Goal: Task Accomplishment & Management: Use online tool/utility

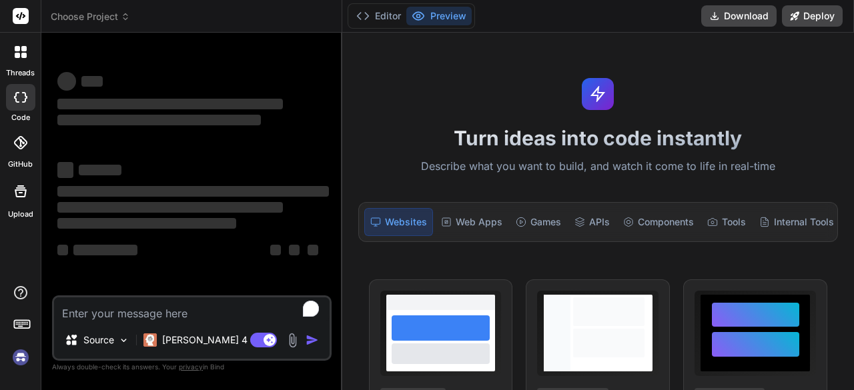
click at [18, 359] on img at bounding box center [20, 357] width 23 height 23
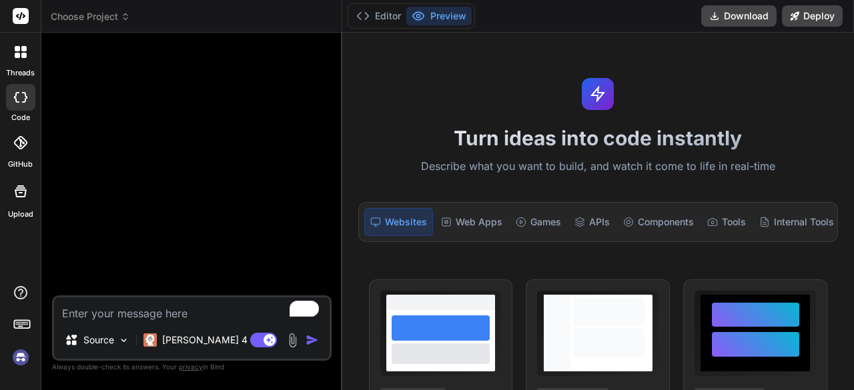
click at [559, 45] on div "Turn ideas into code instantly Describe what you want to build, and watch it co…" at bounding box center [598, 212] width 512 height 358
click at [24, 354] on img at bounding box center [20, 357] width 23 height 23
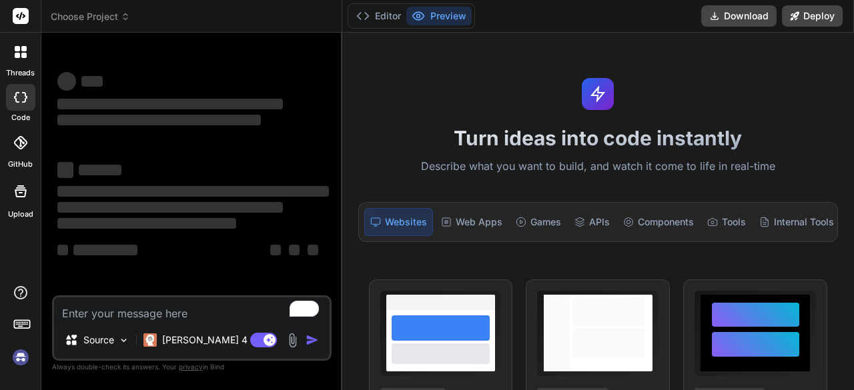
scroll to position [37, 0]
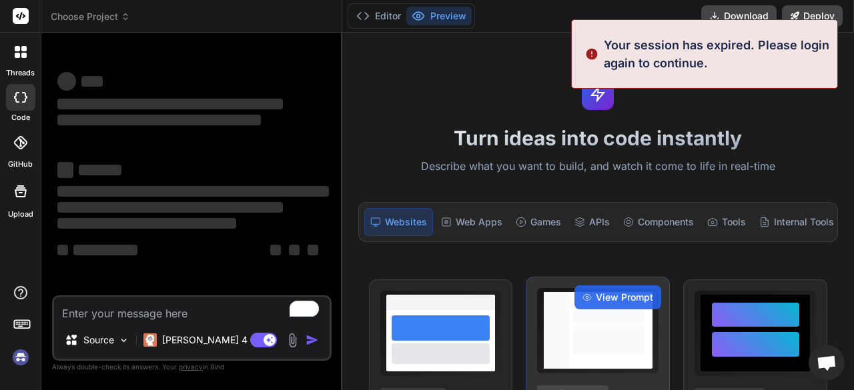
type textarea "x"
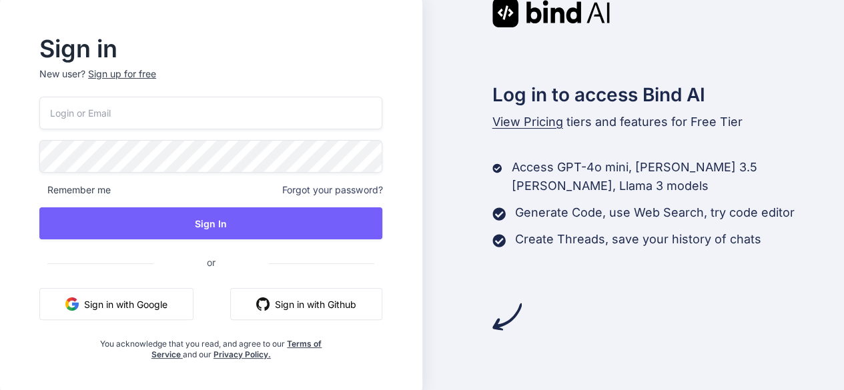
click at [217, 121] on input "email" at bounding box center [210, 113] width 343 height 33
paste input "http://app.getbind.co/ide"
type input "http://app.getbind.co/ide"
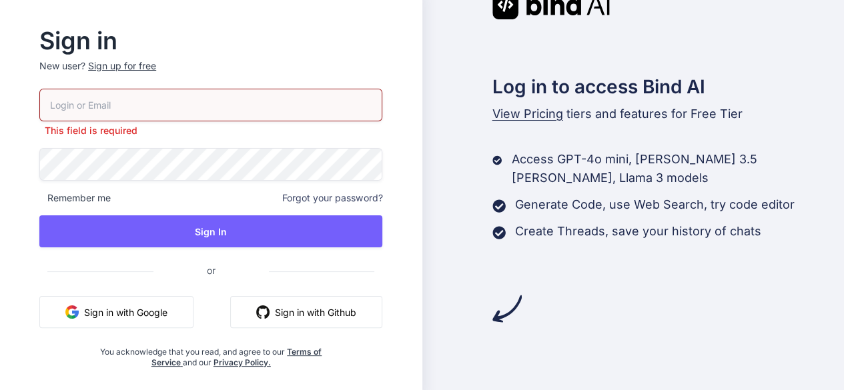
paste input "[EMAIL_ADDRESS][DOMAIN_NAME]"
type input "[EMAIL_ADDRESS][DOMAIN_NAME]"
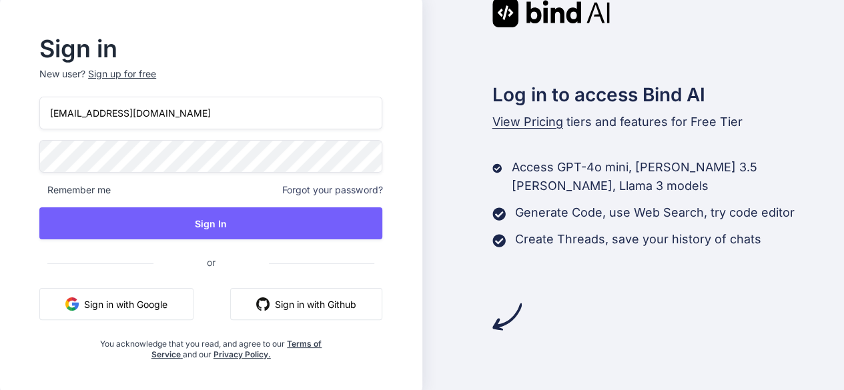
click at [172, 135] on div "trybindai@gmail.com Remember me Forgot your password? Sign In or Sign in with G…" at bounding box center [210, 228] width 343 height 263
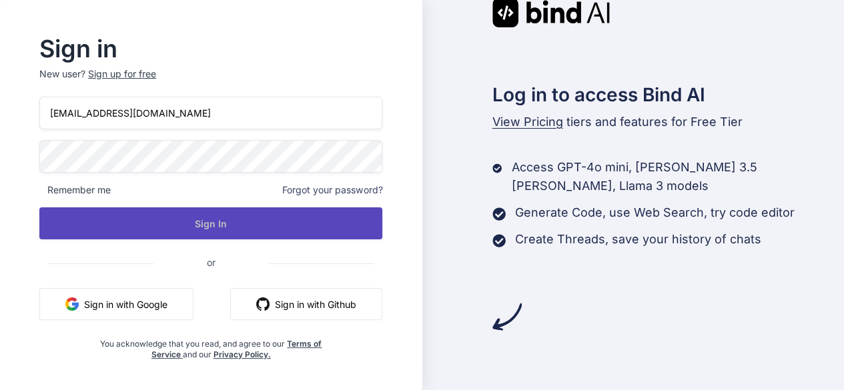
click at [179, 225] on button "Sign In" at bounding box center [210, 223] width 343 height 32
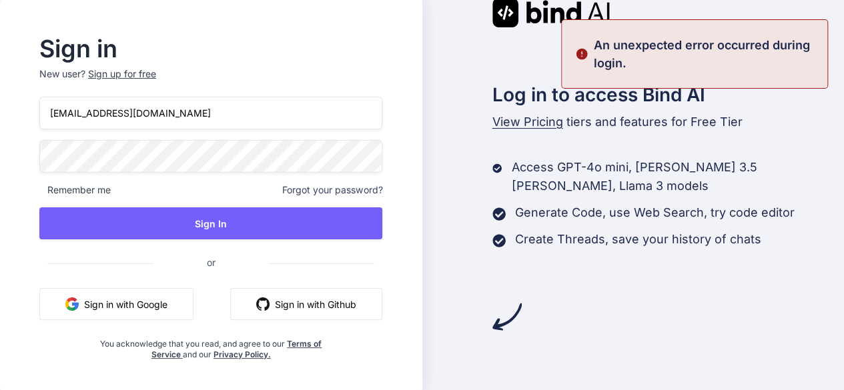
click at [96, 197] on div "trybindai@gmail.com Remember me Forgot your password? Sign In or Sign in with G…" at bounding box center [210, 228] width 343 height 263
click at [111, 189] on span "Remember me" at bounding box center [74, 189] width 71 height 13
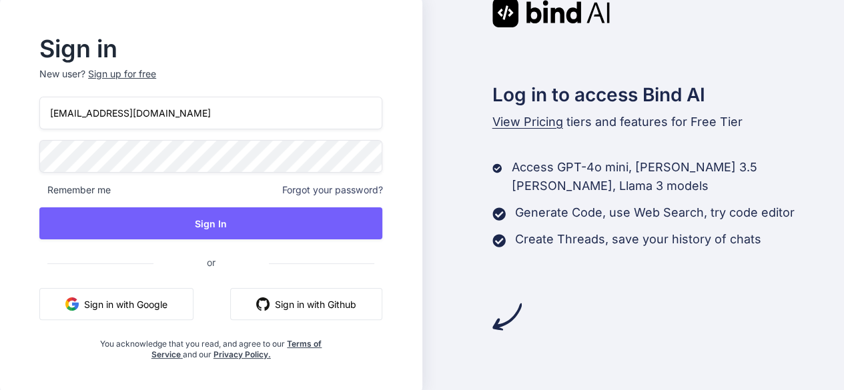
click at [94, 191] on span "Remember me" at bounding box center [74, 189] width 71 height 13
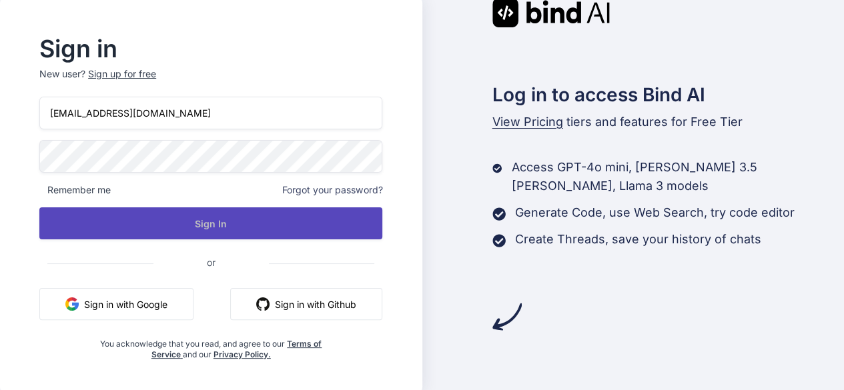
click at [175, 211] on button "Sign In" at bounding box center [210, 223] width 343 height 32
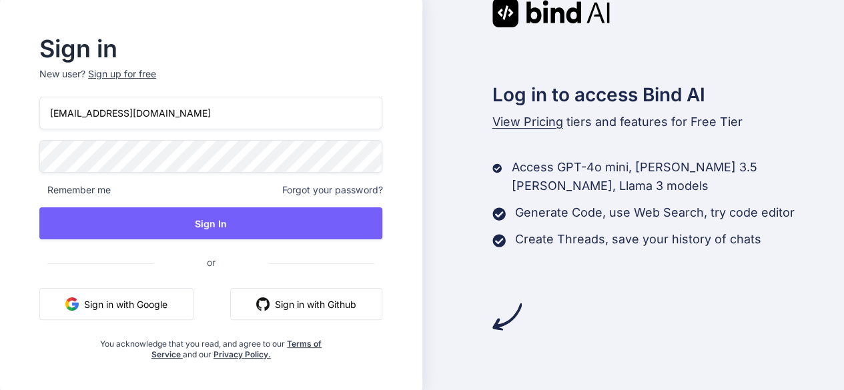
click at [175, 257] on span "or" at bounding box center [210, 262] width 115 height 33
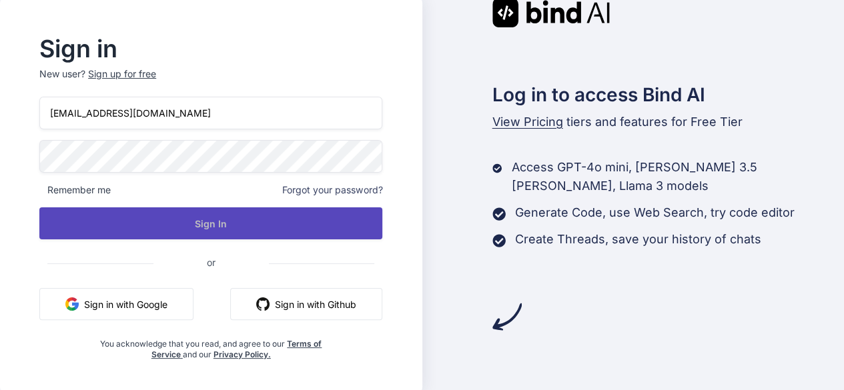
click at [192, 221] on button "Sign In" at bounding box center [210, 223] width 343 height 32
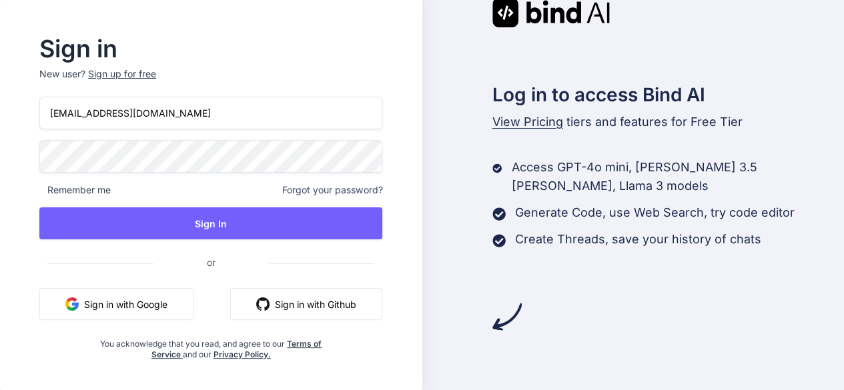
click at [159, 133] on div "trybindai@gmail.com Remember me Forgot your password? Sign In or Sign in with G…" at bounding box center [210, 228] width 343 height 263
click at [99, 196] on span "Remember me" at bounding box center [74, 189] width 71 height 13
click at [90, 189] on span "Remember me" at bounding box center [74, 189] width 71 height 13
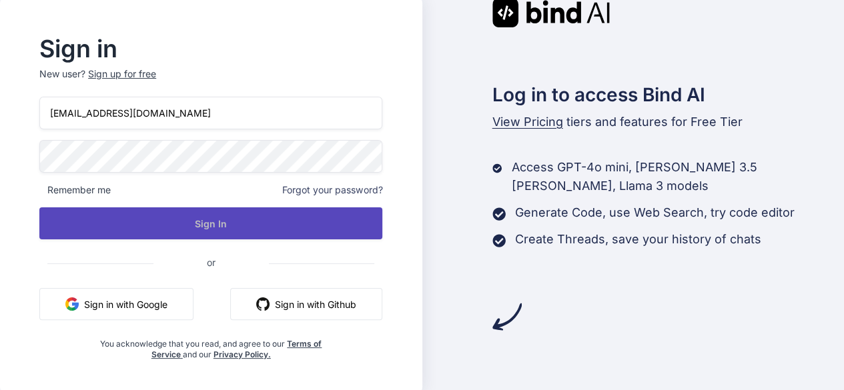
click at [203, 221] on button "Sign In" at bounding box center [210, 223] width 343 height 32
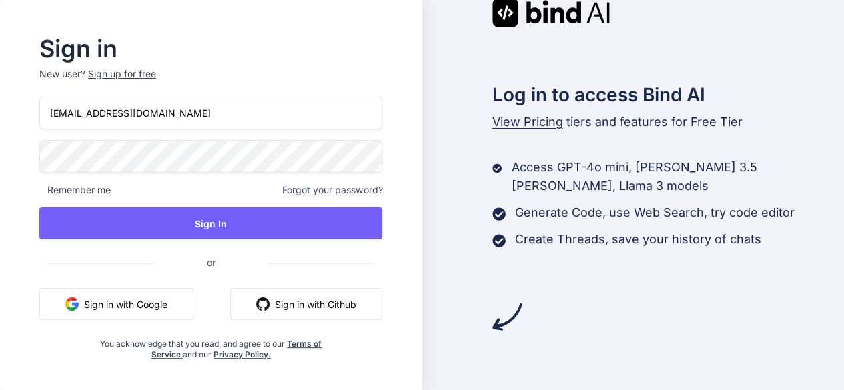
click at [193, 175] on div "trybindai@gmail.com Remember me Forgot your password? Sign In or Sign in with G…" at bounding box center [210, 228] width 343 height 263
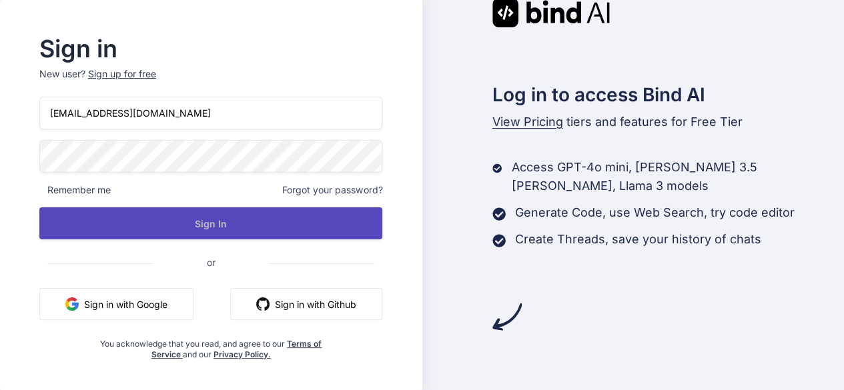
click at [221, 214] on button "Sign In" at bounding box center [210, 223] width 343 height 32
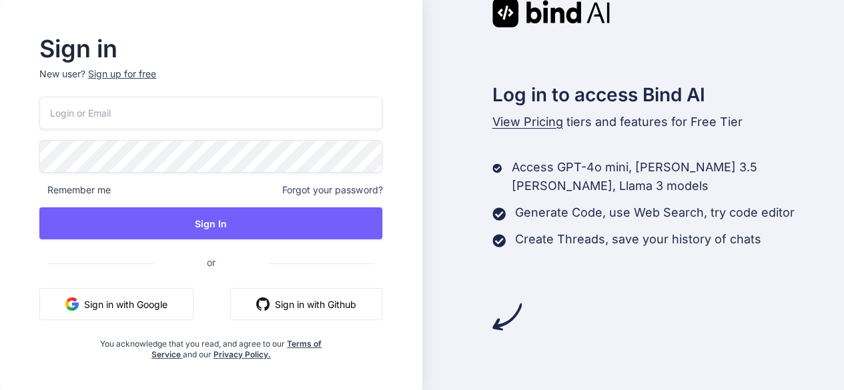
click at [169, 100] on input "email" at bounding box center [210, 113] width 343 height 33
paste input "[EMAIL_ADDRESS][DOMAIN_NAME]"
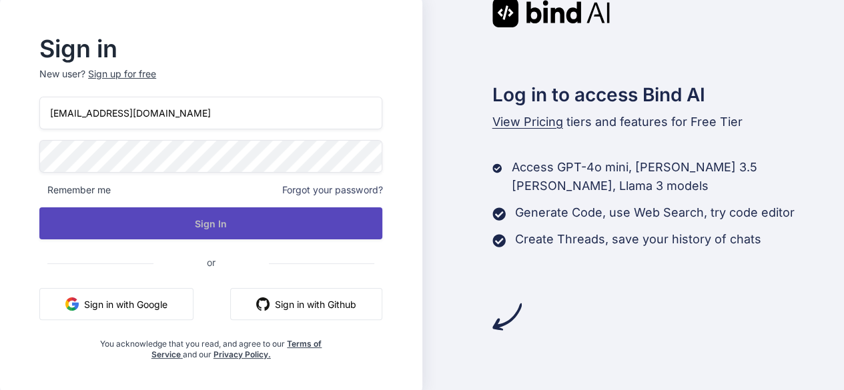
type input "[EMAIL_ADDRESS][DOMAIN_NAME]"
click at [251, 223] on button "Sign In" at bounding box center [210, 223] width 343 height 32
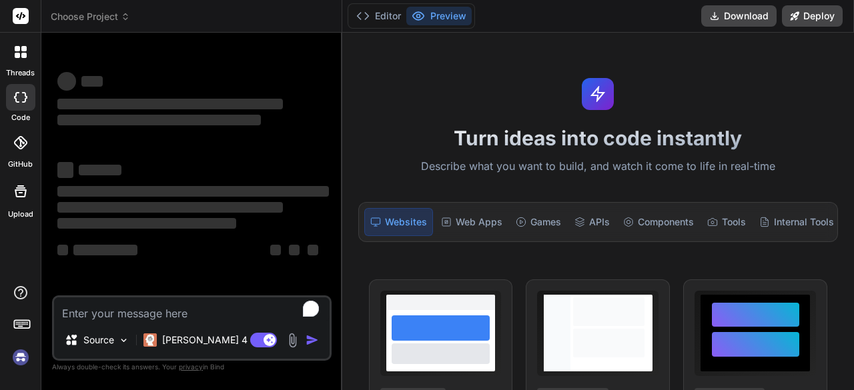
click at [29, 350] on img at bounding box center [20, 357] width 23 height 23
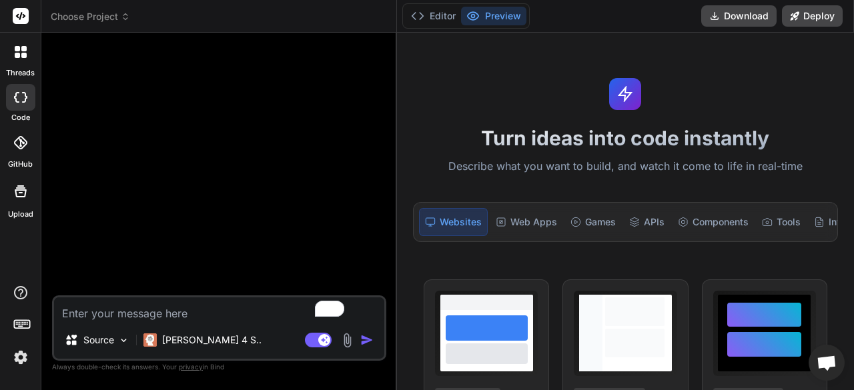
type textarea "x"
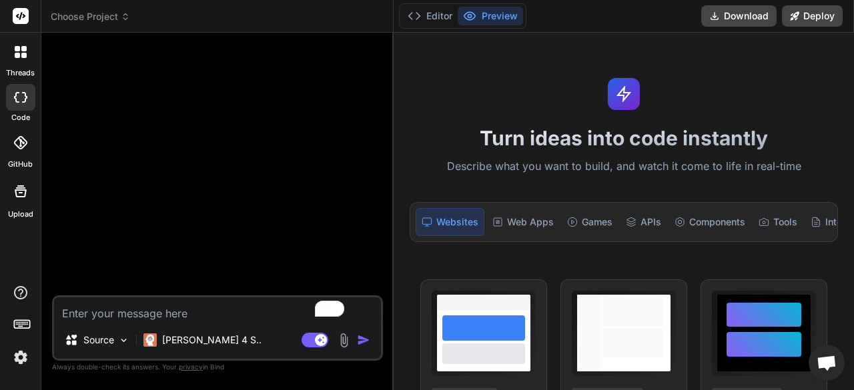
drag, startPoint x: 340, startPoint y: 119, endPoint x: 370, endPoint y: 134, distance: 33.4
click at [370, 134] on div "Bind AI Web Search Created with Pixso. Code Generator Source [PERSON_NAME] 4 S.…" at bounding box center [217, 212] width 352 height 358
click at [19, 357] on img at bounding box center [20, 357] width 23 height 23
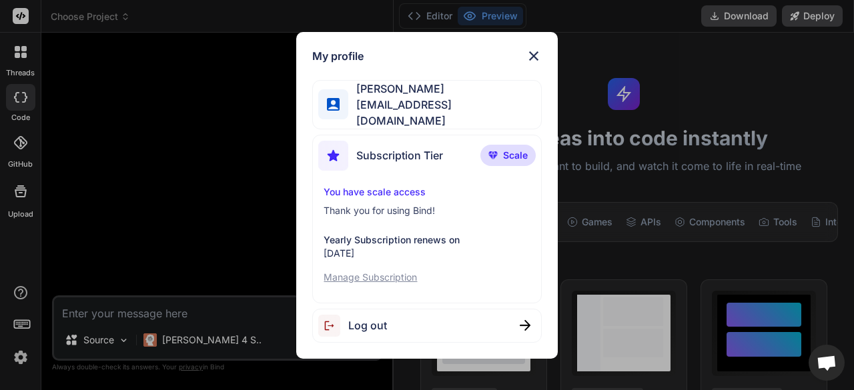
click at [534, 55] on img at bounding box center [534, 56] width 16 height 16
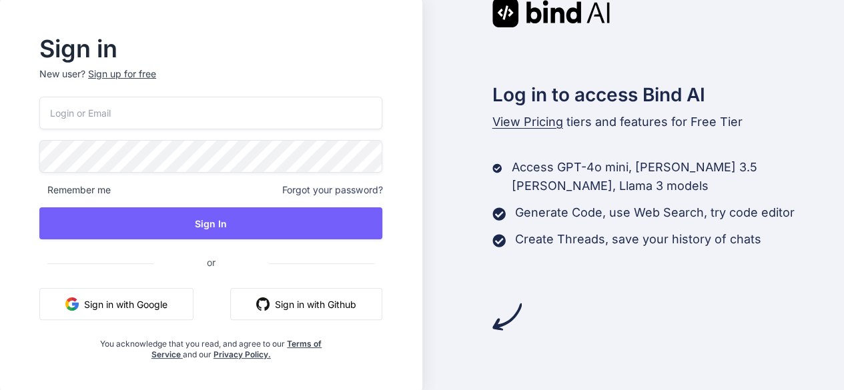
click at [231, 125] on input "email" at bounding box center [210, 113] width 343 height 33
click at [216, 121] on input "email" at bounding box center [210, 113] width 343 height 33
paste input "[EMAIL_ADDRESS][DOMAIN_NAME]"
type input "[EMAIL_ADDRESS][DOMAIN_NAME]"
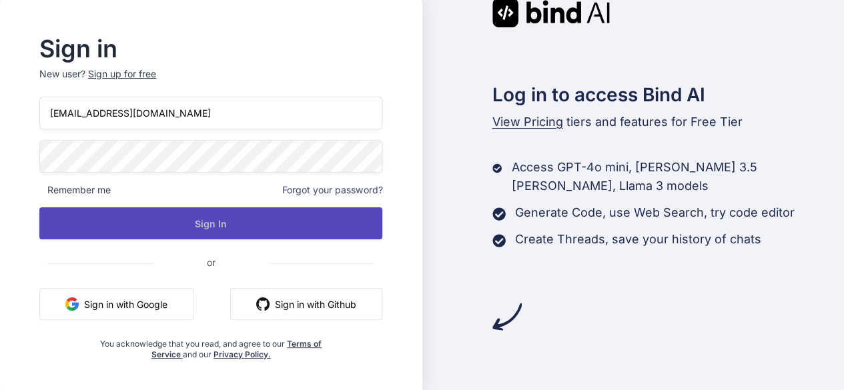
click at [205, 223] on button "Sign In" at bounding box center [210, 223] width 343 height 32
